Goal: Find specific page/section: Find specific page/section

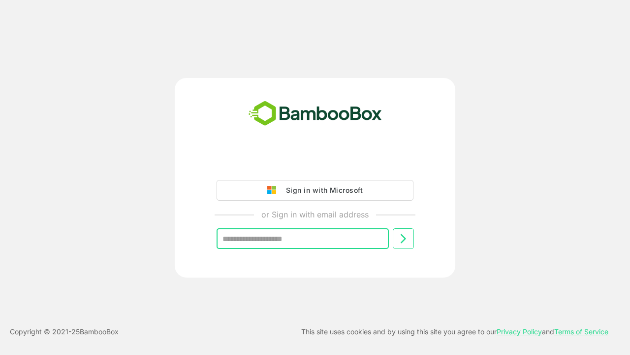
type input "**********"
click at [403, 238] on icon at bounding box center [403, 238] width 12 height 12
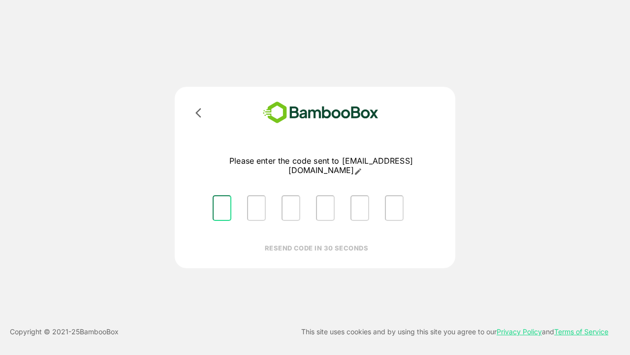
type input "*"
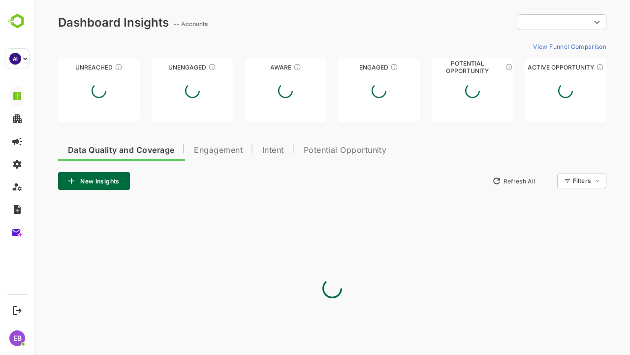
type input "**********"
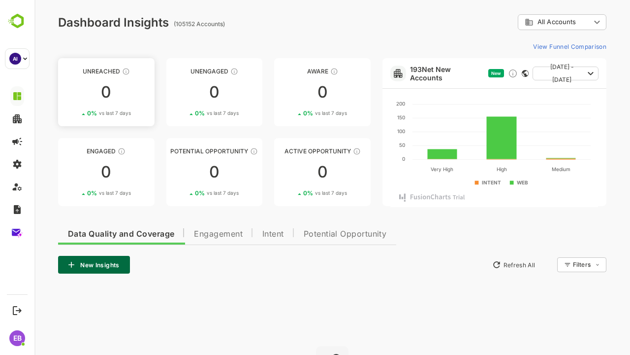
click at [106, 71] on div "Unreached" at bounding box center [106, 70] width 97 height 7
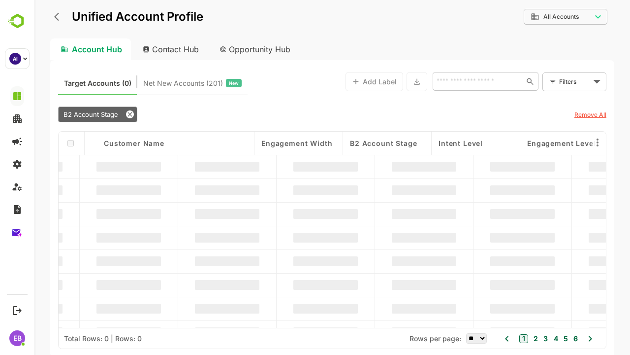
click at [59, 17] on icon "back" at bounding box center [59, 17] width 10 height 10
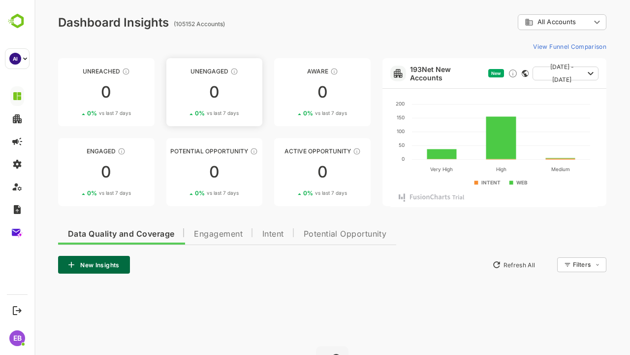
click at [214, 71] on div "Unengaged" at bounding box center [214, 70] width 97 height 7
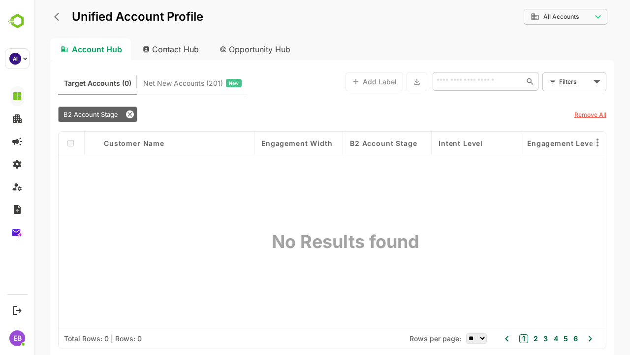
click at [59, 17] on icon "back" at bounding box center [59, 17] width 10 height 10
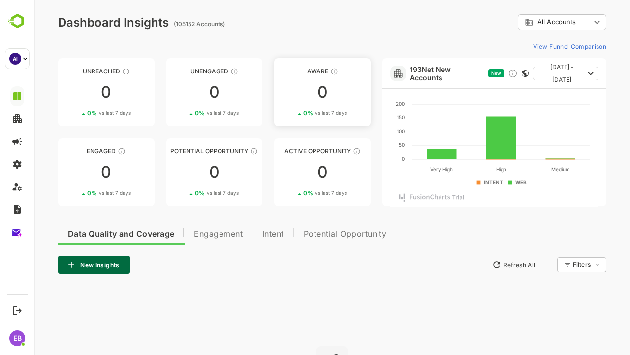
click at [322, 71] on div "Aware" at bounding box center [322, 70] width 97 height 7
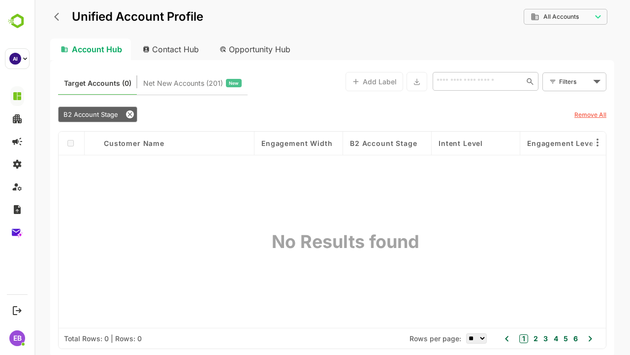
click at [59, 17] on icon "back" at bounding box center [59, 17] width 10 height 10
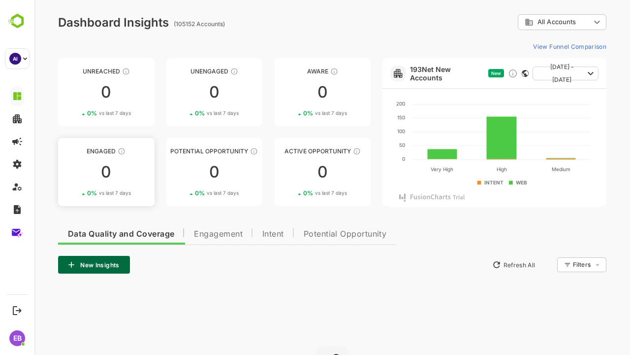
click at [106, 151] on div "Engaged" at bounding box center [106, 150] width 97 height 7
